Goal: Task Accomplishment & Management: Complete application form

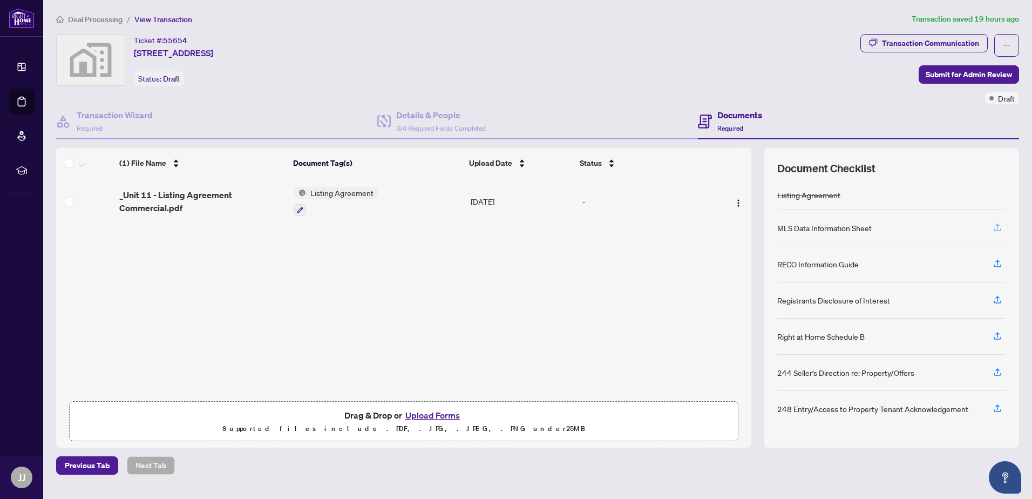
click at [999, 224] on icon "button" at bounding box center [997, 225] width 4 height 5
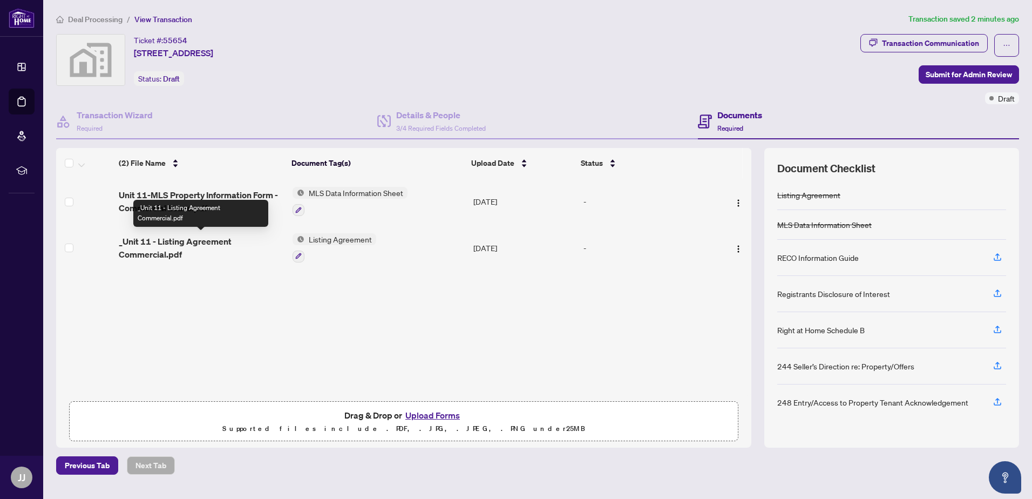
click at [184, 244] on span "_Unit 11 - Listing Agreement Commercial.pdf" at bounding box center [201, 248] width 165 height 26
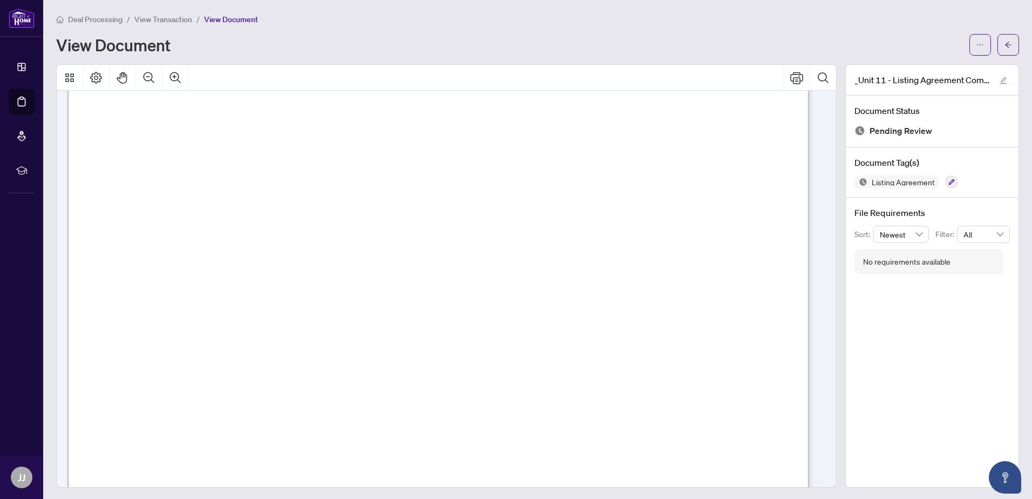
scroll to position [162, 0]
click at [1004, 43] on icon "arrow-left" at bounding box center [1008, 45] width 8 height 8
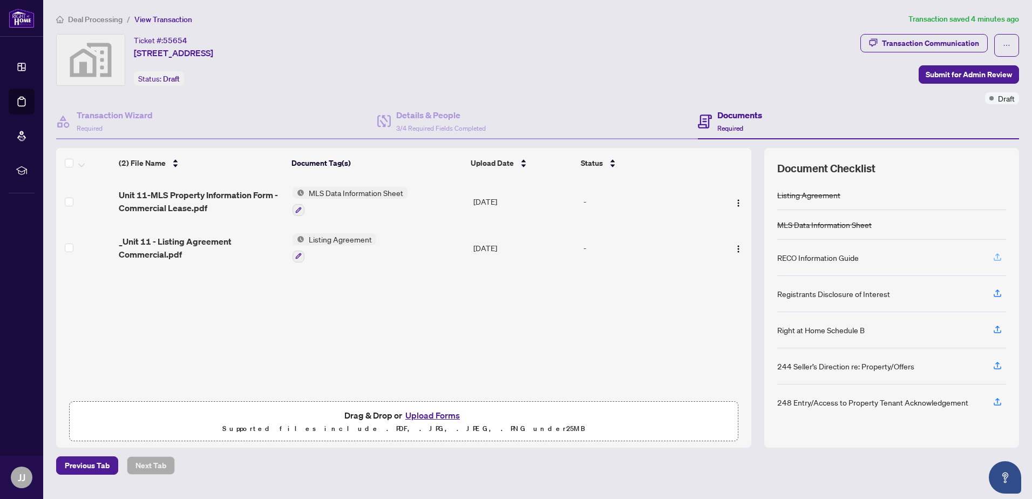
click at [1000, 257] on icon "button" at bounding box center [998, 257] width 10 height 10
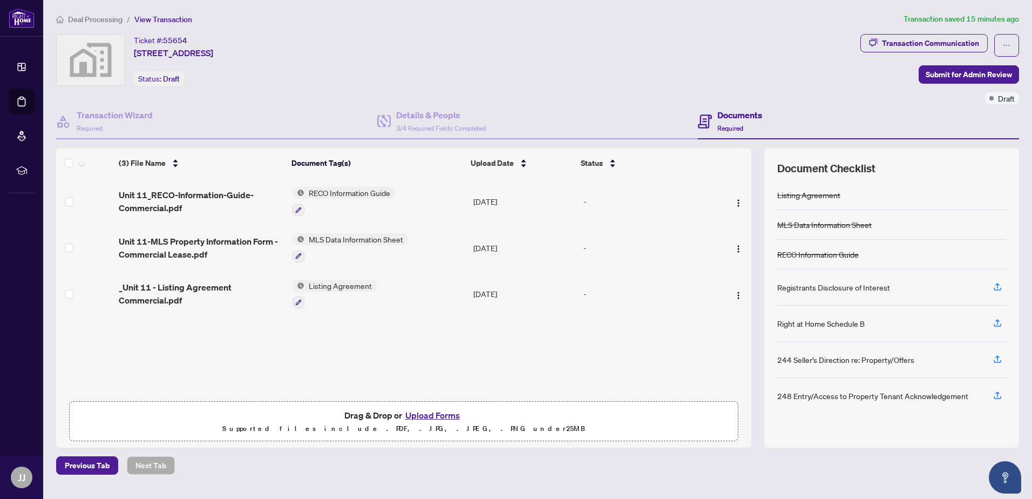
click at [443, 19] on ol "Deal Processing / View Transaction" at bounding box center [477, 19] width 843 height 12
click at [731, 126] on span "Required" at bounding box center [730, 128] width 26 height 8
click at [512, 132] on div "Details & People 3/4 Required Fields Completed" at bounding box center [537, 121] width 321 height 35
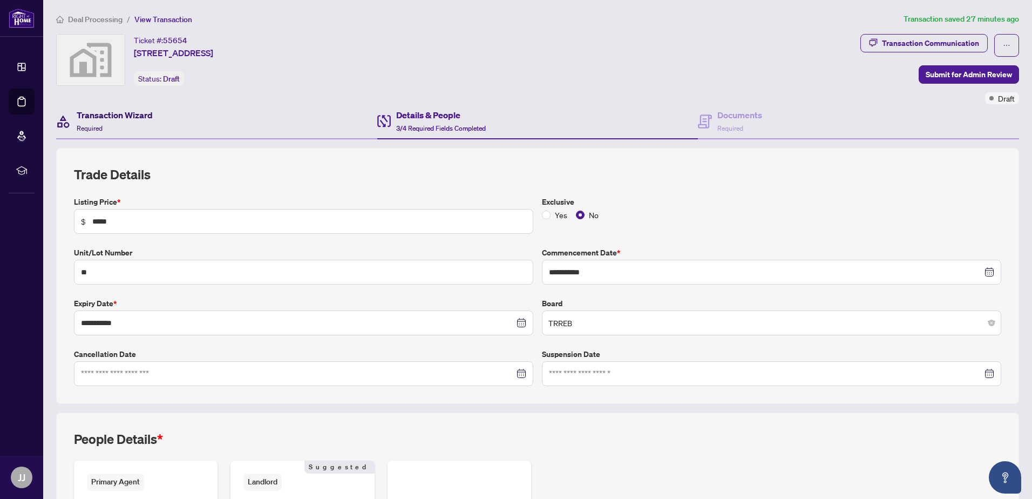
click at [145, 116] on h4 "Transaction Wizard" at bounding box center [115, 114] width 76 height 13
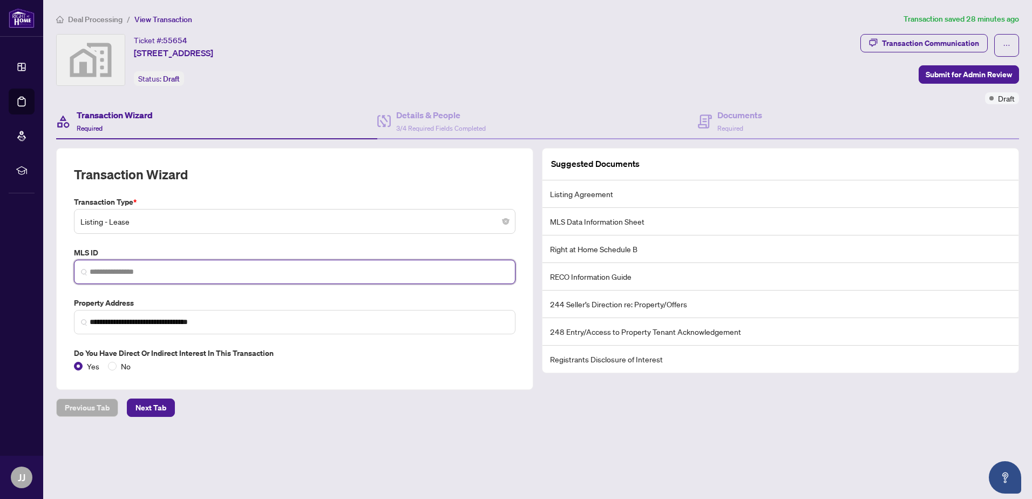
click at [153, 270] on input "search" at bounding box center [299, 271] width 419 height 11
click at [153, 408] on span "Next Tab" at bounding box center [150, 407] width 31 height 17
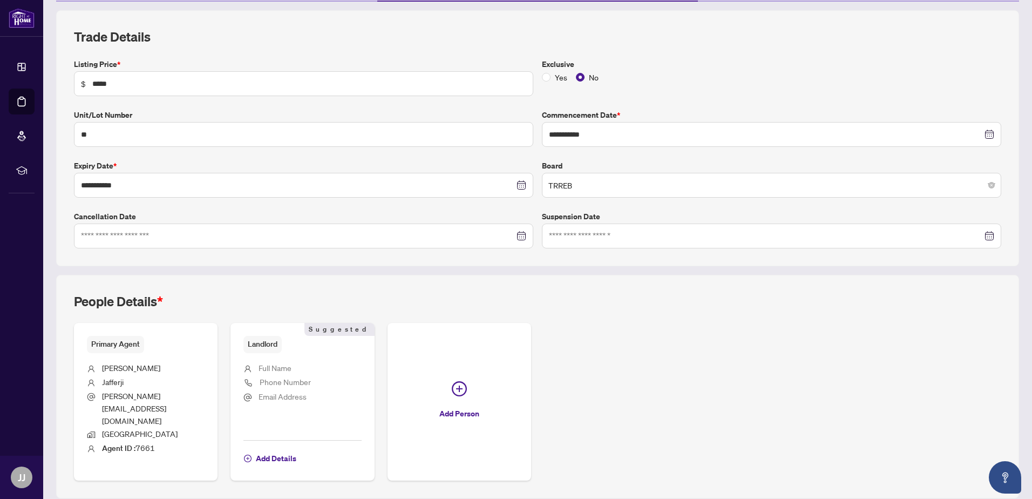
scroll to position [153, 0]
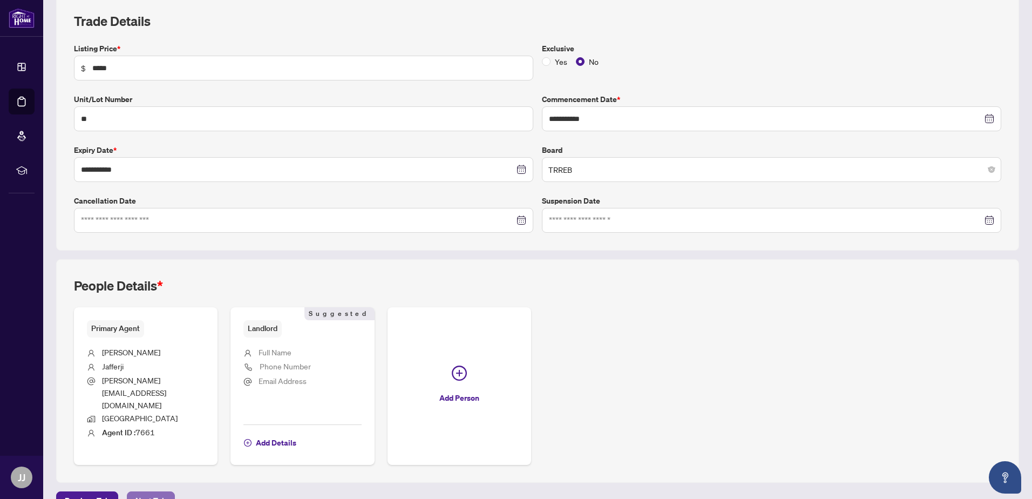
click at [148, 492] on span "Next Tab" at bounding box center [150, 500] width 31 height 17
